Goal: Information Seeking & Learning: Learn about a topic

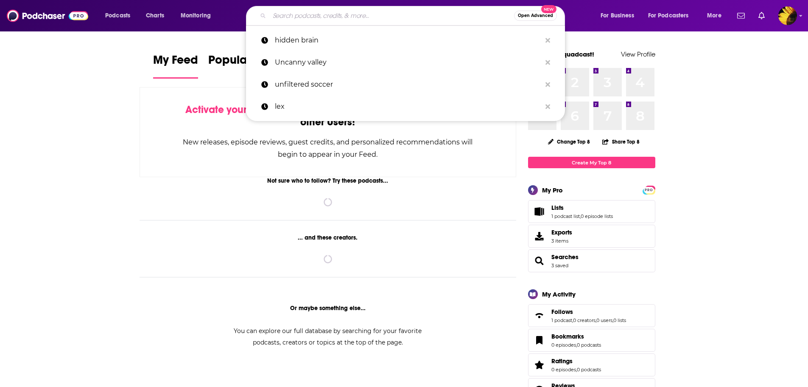
click at [376, 9] on input "Search podcasts, credits, & more..." at bounding box center [391, 16] width 245 height 14
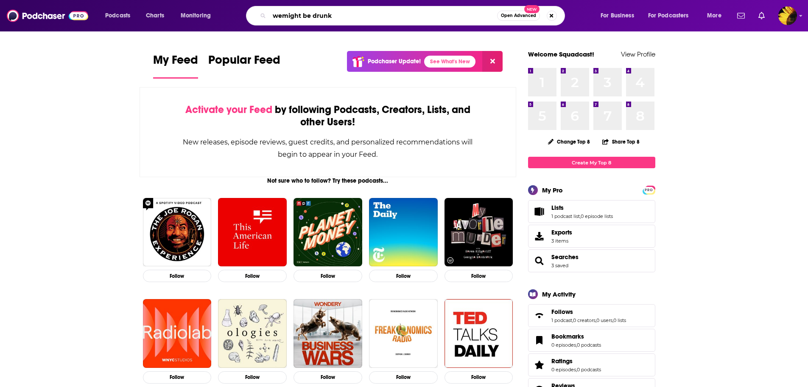
click at [281, 14] on input "wemight be drunk" at bounding box center [383, 16] width 228 height 14
type input "we might be drunk"
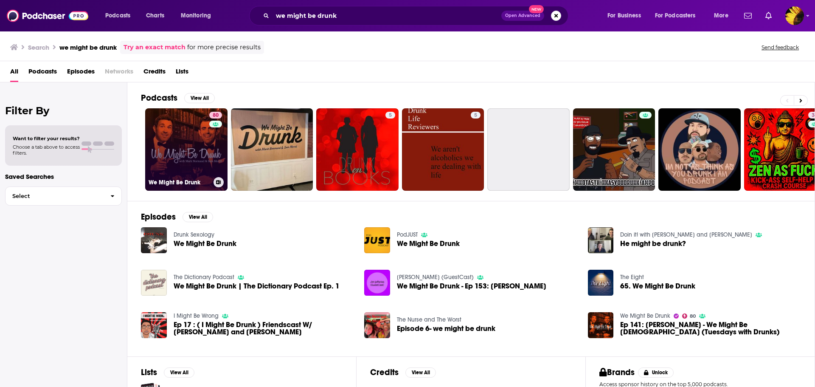
click at [176, 162] on link "80 We Might Be Drunk" at bounding box center [186, 149] width 82 height 82
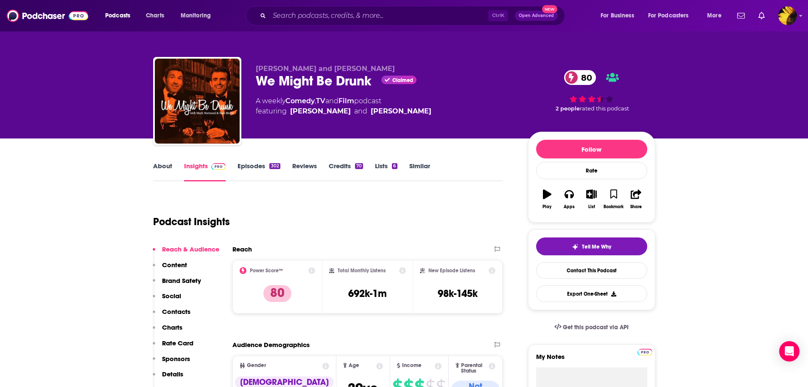
click at [406, 78] on span "Claimed" at bounding box center [403, 80] width 21 height 4
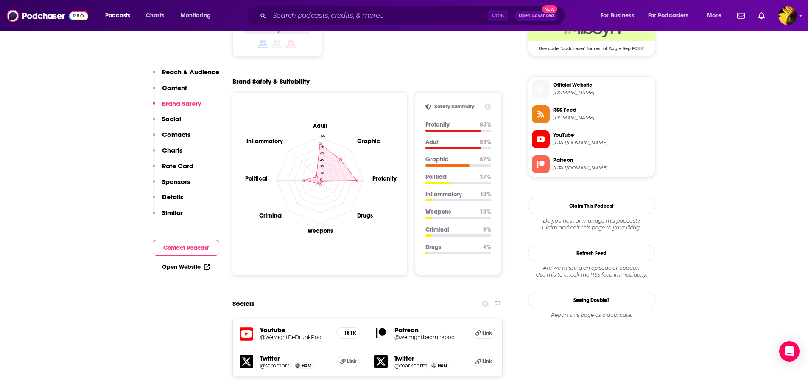
scroll to position [934, 0]
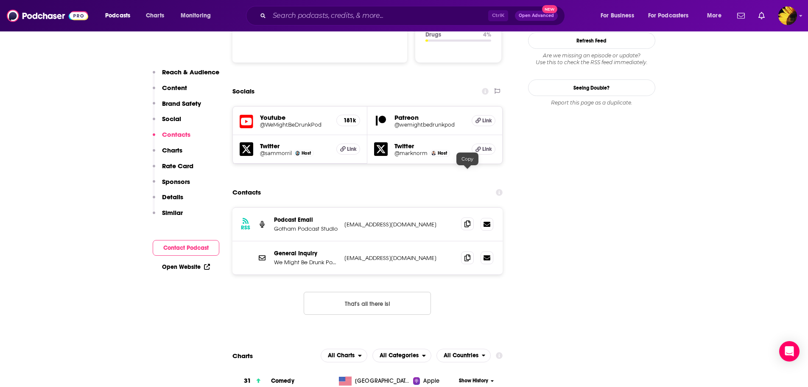
click at [468, 217] on span at bounding box center [467, 223] width 13 height 13
click at [470, 254] on icon at bounding box center [468, 257] width 6 height 7
